Goal: Task Accomplishment & Management: Manage account settings

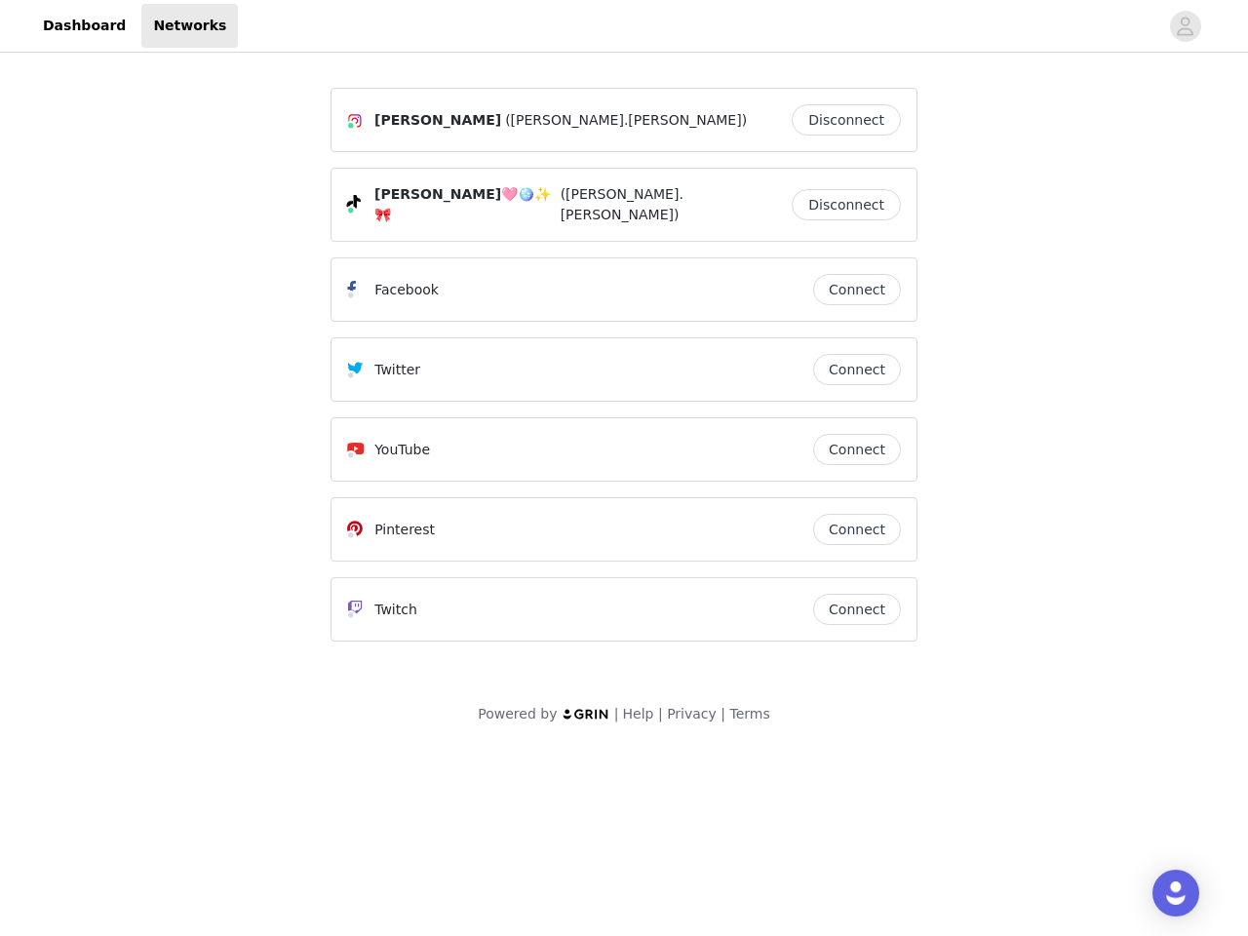
click at [624, 369] on div "Twitter" at bounding box center [580, 369] width 466 height 23
click at [624, 26] on div at bounding box center [698, 26] width 920 height 44
click at [1186, 26] on icon "avatar" at bounding box center [1185, 26] width 19 height 31
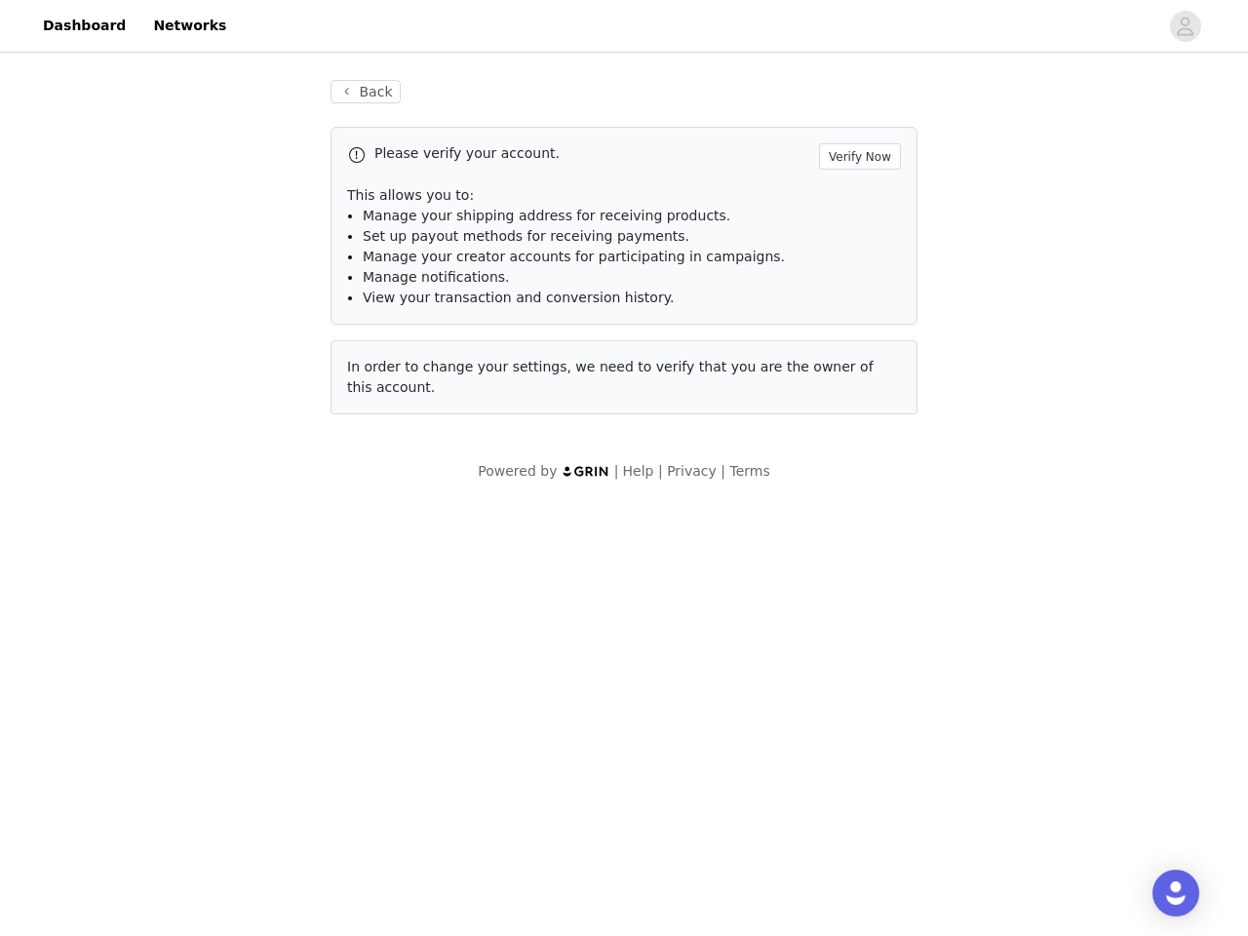
click at [851, 200] on p "This allows you to:" at bounding box center [624, 195] width 554 height 20
click at [857, 280] on li "Manage notifications." at bounding box center [632, 277] width 538 height 20
click at [857, 360] on span "In order to change your settings, we need to verify that you are the owner of t…" at bounding box center [610, 377] width 527 height 36
click at [857, 440] on div "Back Please verify your account. Verify Now This allows you to: Manage your shi…" at bounding box center [624, 259] width 634 height 405
click at [857, 520] on body "Dashboard Networks Back Please verify your account. Verify Now This allows you …" at bounding box center [624, 468] width 1248 height 936
